Goal: Information Seeking & Learning: Understand process/instructions

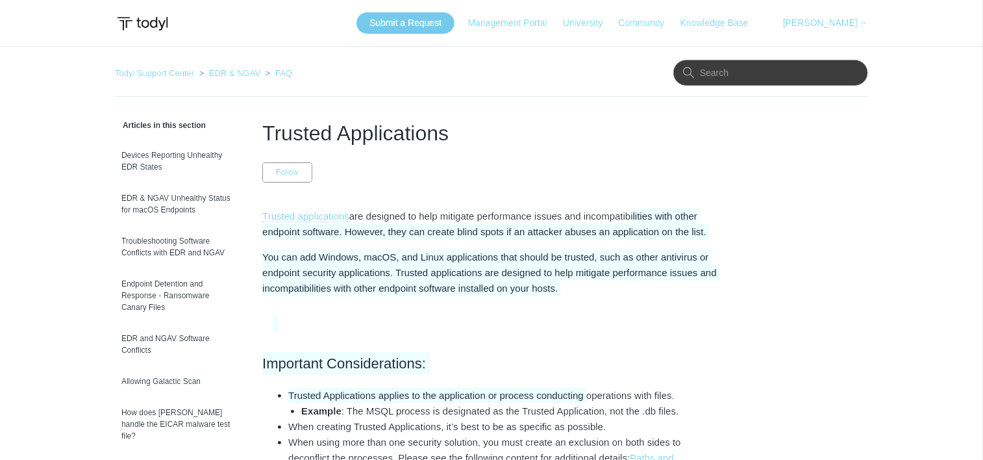
click at [639, 216] on div "Trusted applications are designed to help mitigate performance issues and incom…" at bounding box center [491, 375] width 459 height 333
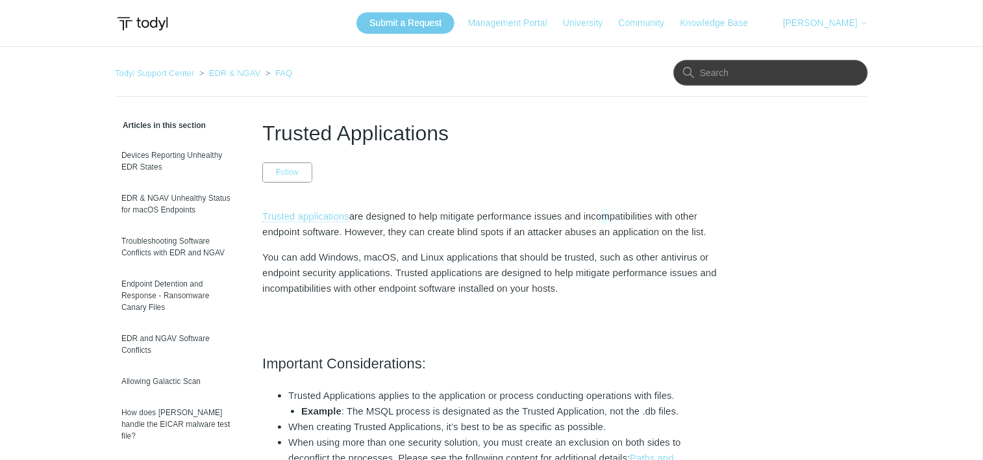
drag, startPoint x: 639, startPoint y: 216, endPoint x: 603, endPoint y: 182, distance: 49.2
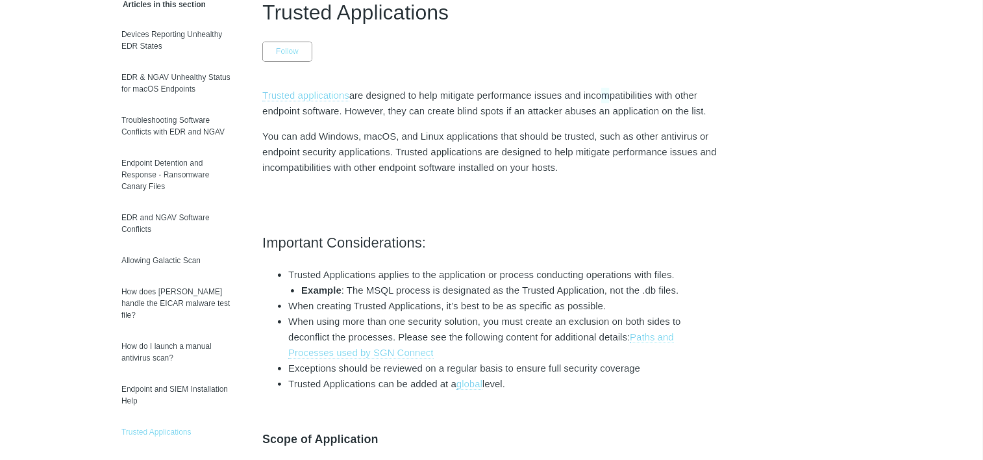
scroll to position [120, 0]
click at [335, 96] on link "Trusted applications" at bounding box center [305, 97] width 87 height 12
click at [322, 95] on link "Trusted applications" at bounding box center [305, 97] width 87 height 12
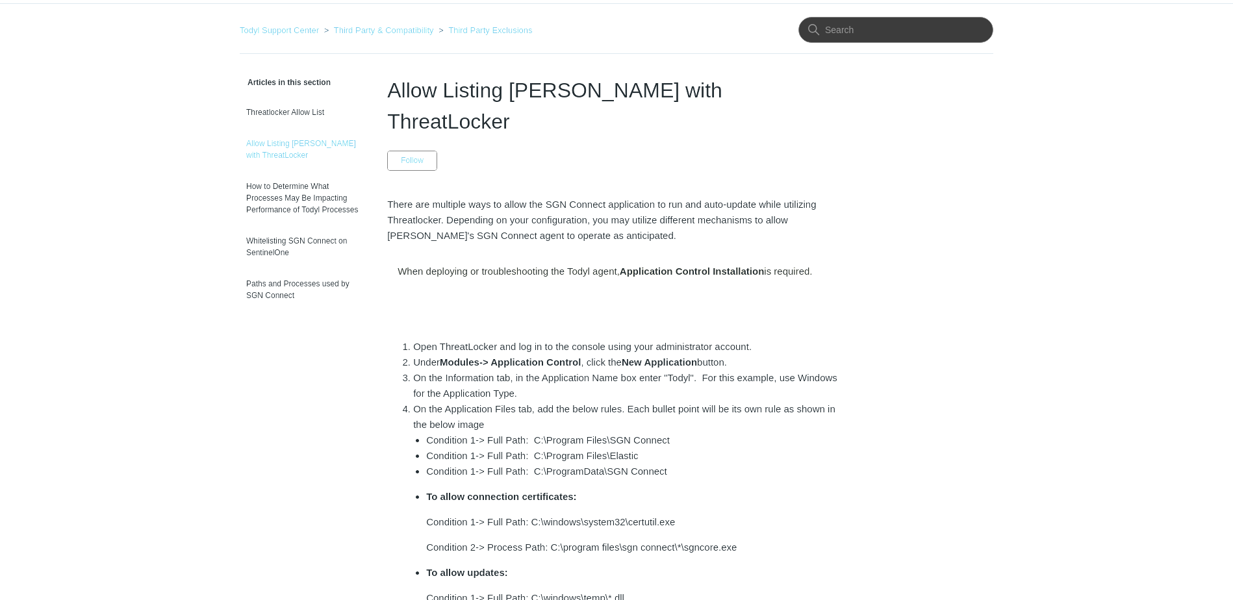
scroll to position [65, 0]
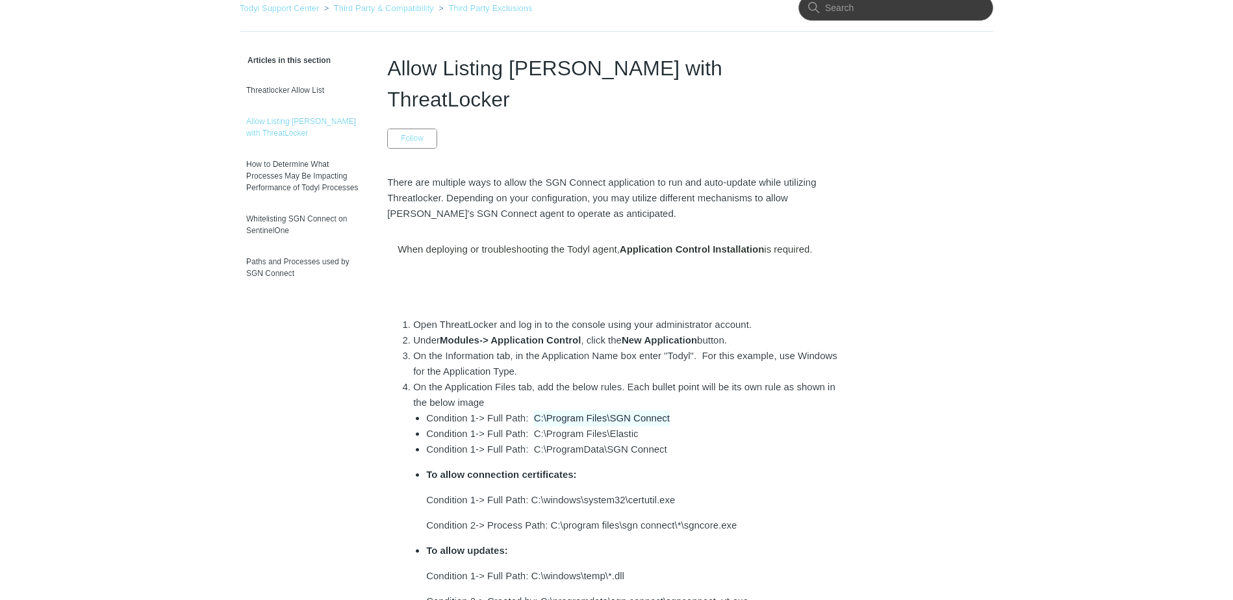
drag, startPoint x: 665, startPoint y: 386, endPoint x: 537, endPoint y: 392, distance: 128.1
click at [537, 411] on li "Condition 1-> Full Path: C:\Program Files\SGN Connect" at bounding box center [636, 419] width 420 height 16
copy li "C:\Program Files\SGN Connect"
drag, startPoint x: 640, startPoint y: 402, endPoint x: 534, endPoint y: 401, distance: 105.9
click at [534, 426] on li "Condition 1-> Full Path: C:\Program Files\Elastic" at bounding box center [636, 434] width 420 height 16
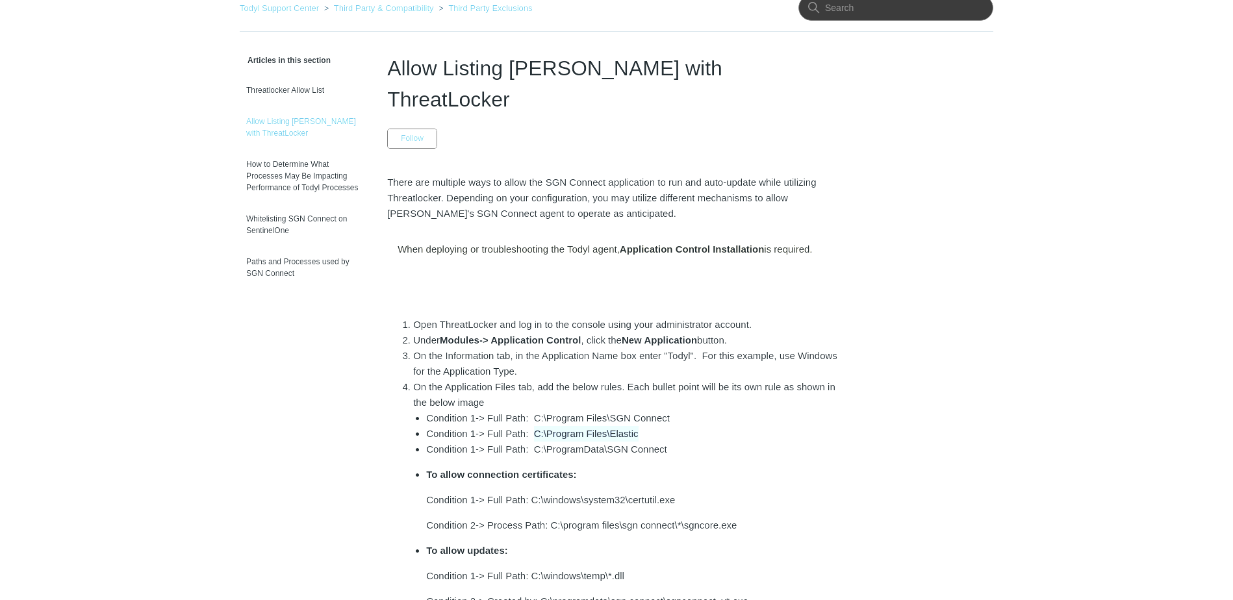
copy li "C:\Program Files\Elastic"
drag, startPoint x: 664, startPoint y: 418, endPoint x: 555, endPoint y: 423, distance: 109.3
click at [555, 442] on li "Condition 1-> Full Path: C:\ProgramData\SGN Connect" at bounding box center [636, 450] width 420 height 16
drag, startPoint x: 555, startPoint y: 423, endPoint x: 641, endPoint y: 416, distance: 86.6
click at [620, 442] on li "Condition 1-> Full Path: C:\ProgramData\SGN Connect" at bounding box center [636, 450] width 420 height 16
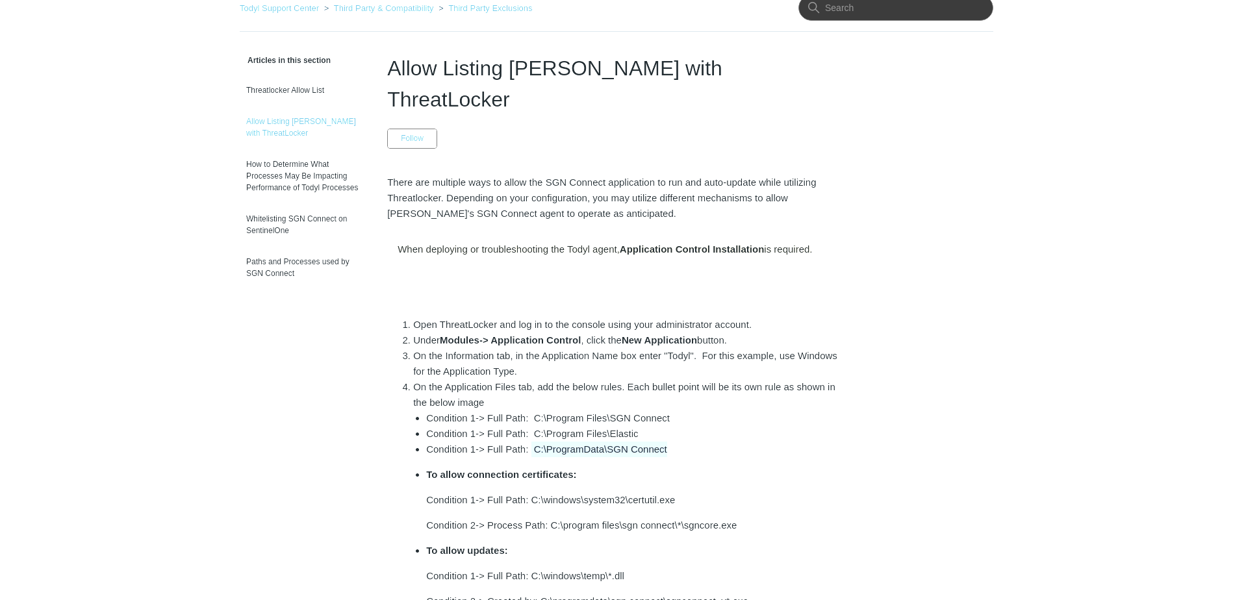
drag, startPoint x: 671, startPoint y: 417, endPoint x: 532, endPoint y: 424, distance: 139.2
click at [532, 442] on li "Condition 1-> Full Path: C:\ProgramData\SGN Connect" at bounding box center [636, 450] width 420 height 16
click at [539, 442] on li "Condition 1-> Full Path: C:\ProgramData\SGN Connect" at bounding box center [636, 450] width 420 height 16
drag, startPoint x: 535, startPoint y: 422, endPoint x: 668, endPoint y: 422, distance: 133.8
click at [668, 442] on li "Condition 1-> Full Path: C:\ProgramData\SGN Connect" at bounding box center [636, 450] width 420 height 16
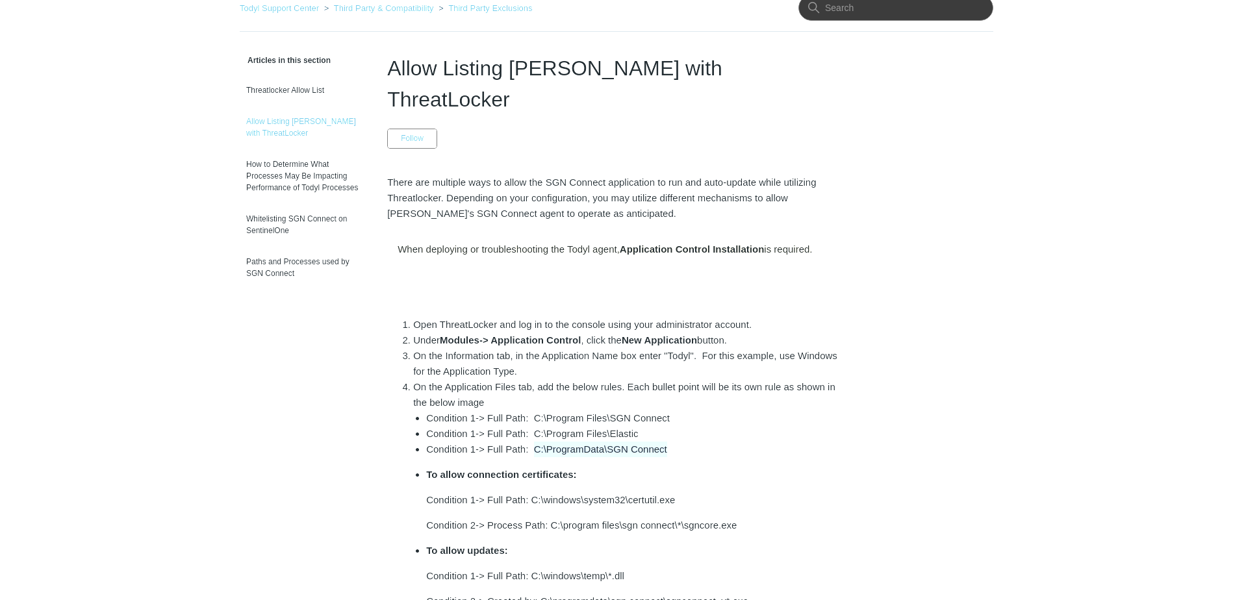
copy li "C:\ProgramData\SGN Connect"
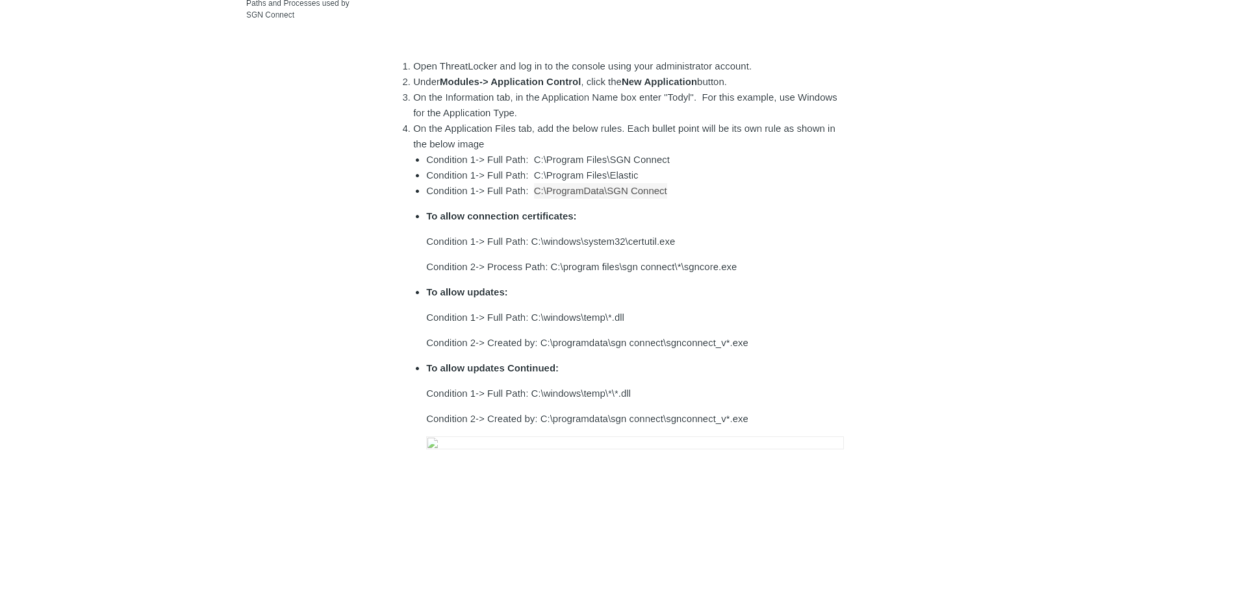
scroll to position [325, 0]
drag, startPoint x: 661, startPoint y: 211, endPoint x: 533, endPoint y: 210, distance: 127.3
click at [533, 233] on p "Condition 1-> Full Path: C:\windows\system32\certutil.exe" at bounding box center [636, 241] width 420 height 16
copy p "C:\windows\system32\certutil.exe"
drag, startPoint x: 736, startPoint y: 236, endPoint x: 551, endPoint y: 236, distance: 185.1
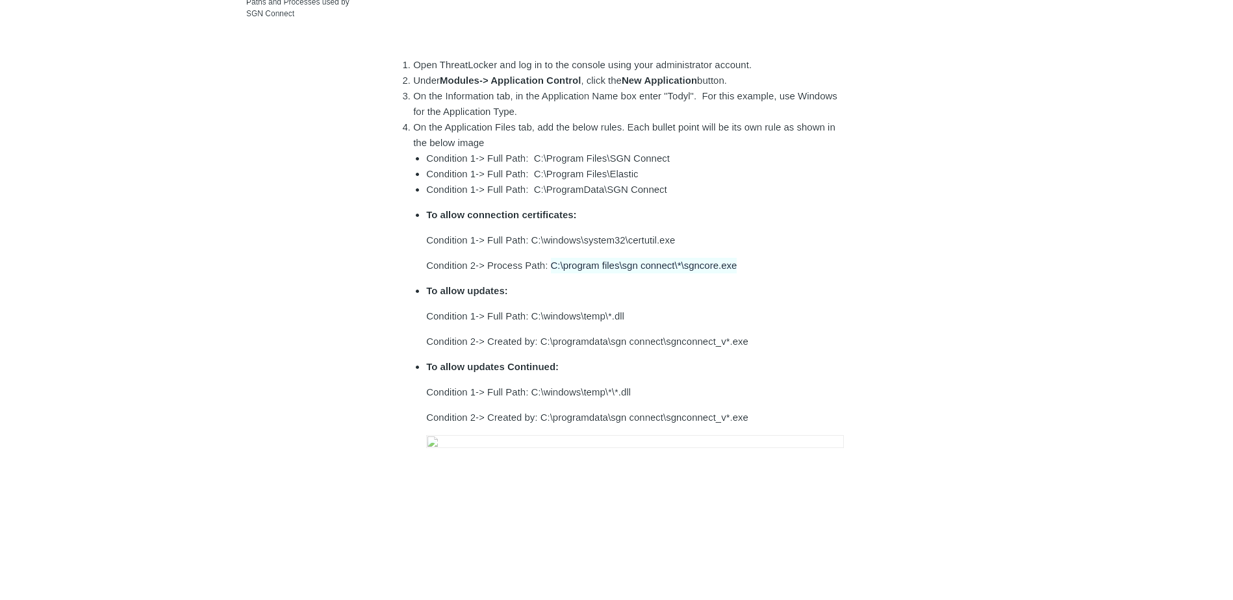
click at [551, 258] on p "Condition 2-> Process Path: C:\program files\sgn connect\*\sgncore.exe" at bounding box center [636, 266] width 420 height 16
copy p "C:\program files\sgn connect\*\sgncore.exe"
drag, startPoint x: 626, startPoint y: 286, endPoint x: 533, endPoint y: 288, distance: 93.6
click at [533, 309] on p "Condition 1-> Full Path: C:\windows\temp\*.dll" at bounding box center [636, 317] width 420 height 16
copy p "C:\windows\temp\*.dll"
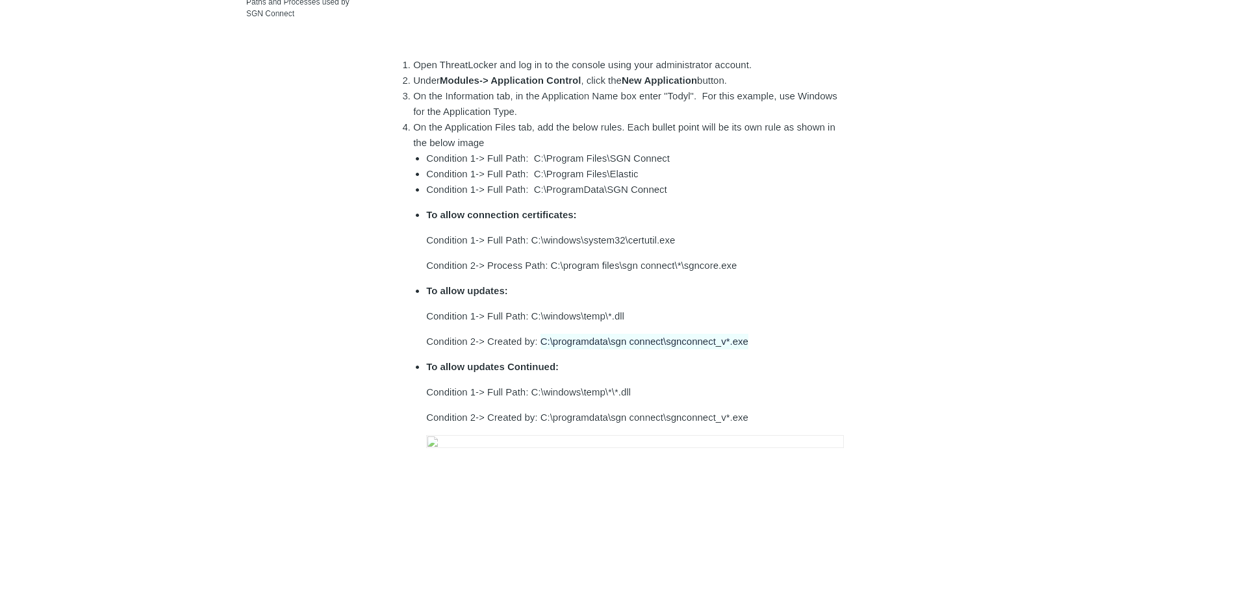
drag, startPoint x: 748, startPoint y: 310, endPoint x: 540, endPoint y: 312, distance: 208.5
click at [540, 334] on p "Condition 2-> Created by: C:\programdata\sgn connect\sgnconnect_v*.exe" at bounding box center [636, 342] width 420 height 16
copy p "C:\programdata\sgn connect\sgnconnect_v*.exe"
drag, startPoint x: 633, startPoint y: 358, endPoint x: 533, endPoint y: 364, distance: 100.2
click at [533, 385] on p "Condition 1-> Full Path: C:\windows\temp\*\*.dll" at bounding box center [636, 393] width 420 height 16
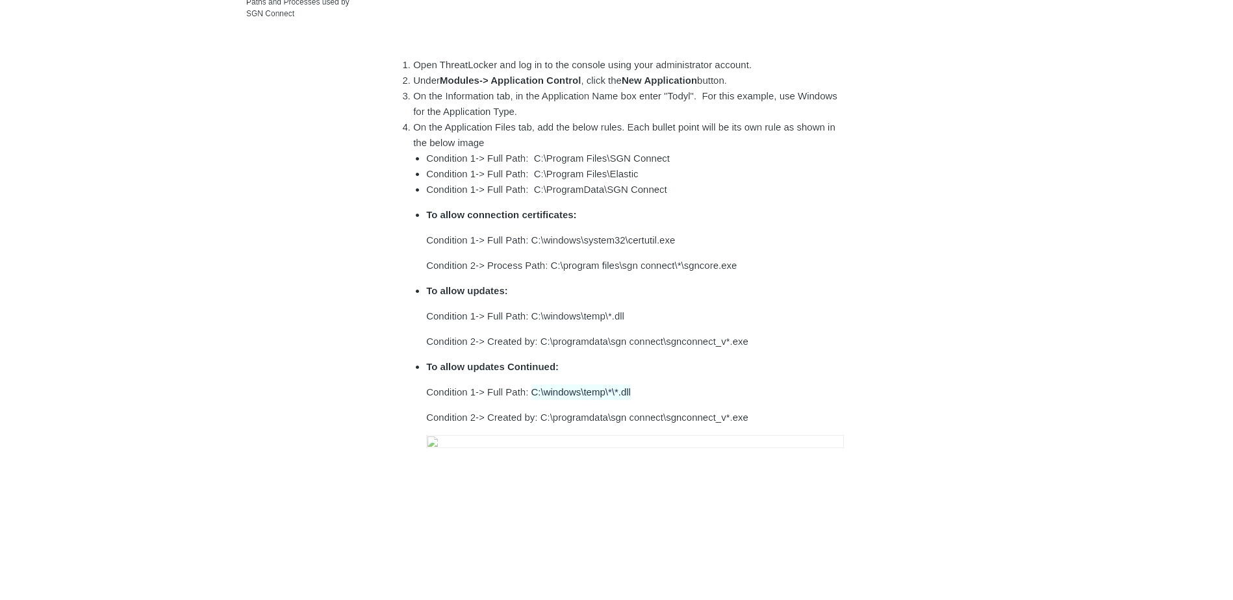
copy p "C:\windows\temp\*\*.dll"
drag, startPoint x: 747, startPoint y: 389, endPoint x: 540, endPoint y: 390, distance: 207.2
click at [540, 410] on p "Condition 2-> Created by: C:\programdata\sgn connect\sgnconnect_v*.exe" at bounding box center [636, 418] width 420 height 16
copy p "C:\programdata\sgn connect\sgnconnect_v*.exe"
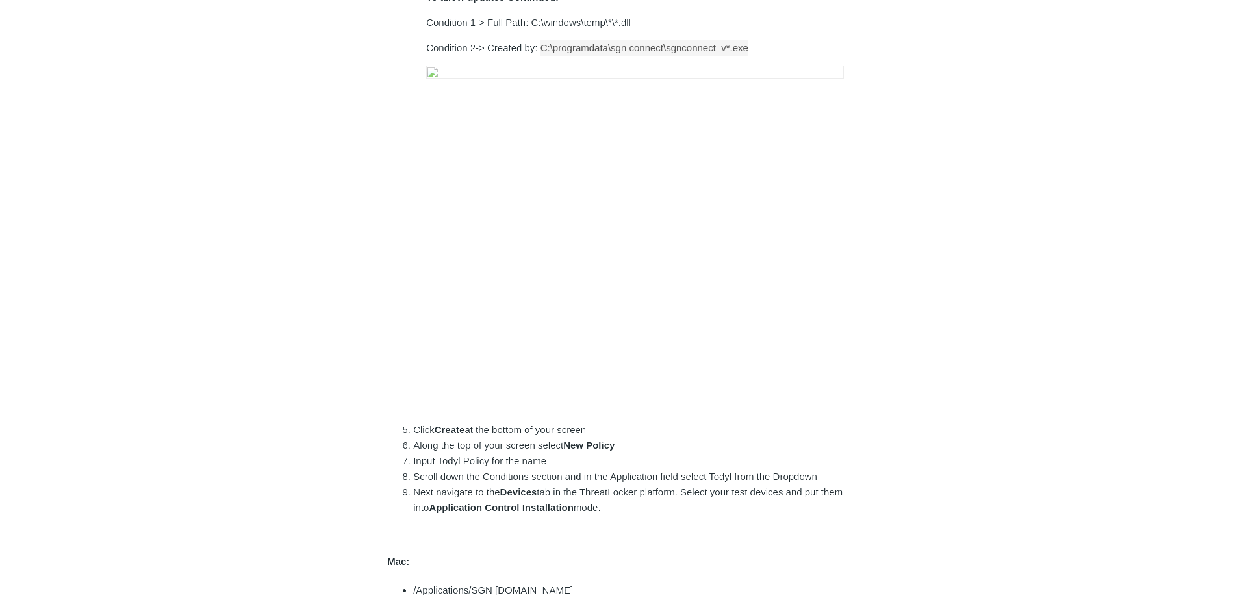
scroll to position [715, 0]
